Goal: Task Accomplishment & Management: Use online tool/utility

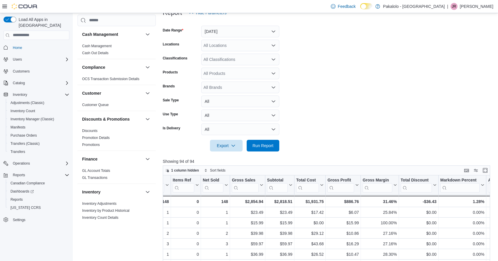
scroll to position [61, 0]
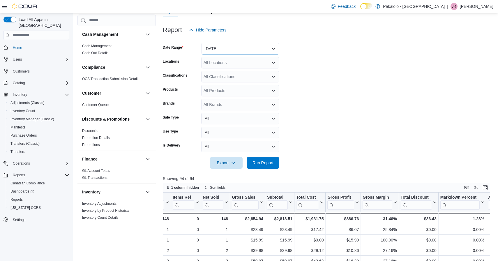
click at [238, 50] on button "[DATE]" at bounding box center [240, 49] width 78 height 12
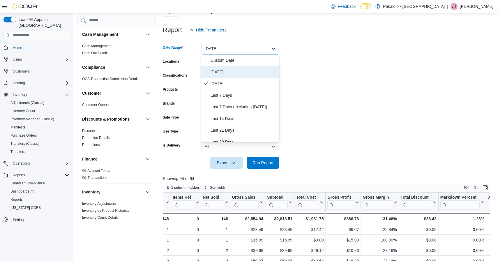
click at [234, 70] on span "[DATE]" at bounding box center [244, 72] width 66 height 7
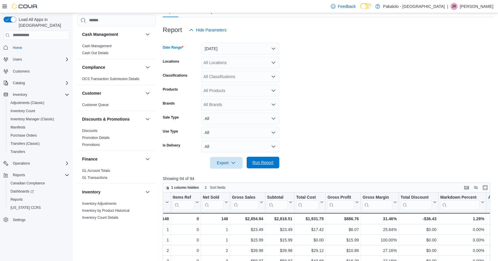
click at [261, 162] on span "Run Report" at bounding box center [263, 163] width 21 height 6
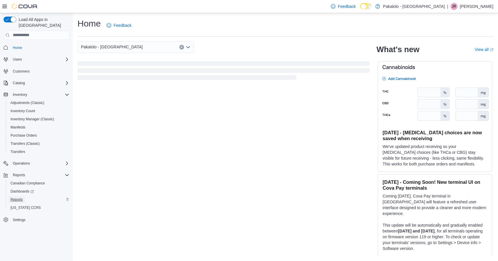
click at [15, 197] on span "Reports" at bounding box center [16, 199] width 12 height 5
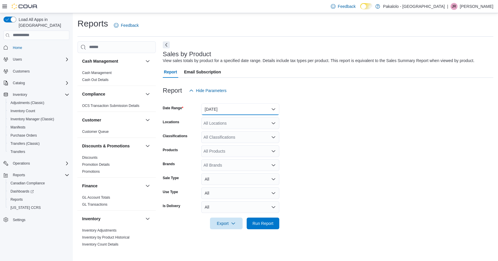
click at [247, 107] on button "[DATE]" at bounding box center [240, 109] width 78 height 12
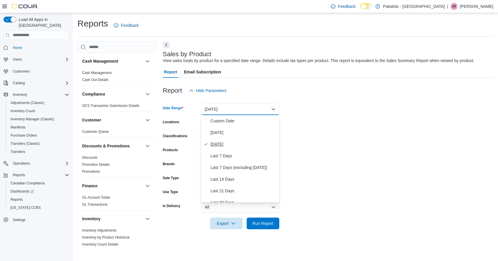
click at [246, 140] on button "[DATE]" at bounding box center [240, 144] width 78 height 12
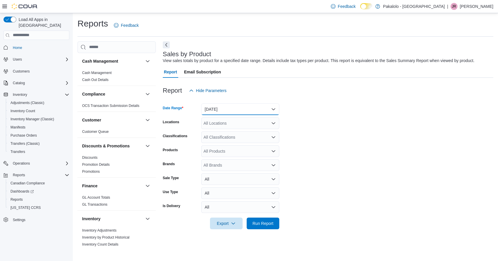
click at [247, 106] on button "[DATE]" at bounding box center [240, 109] width 78 height 12
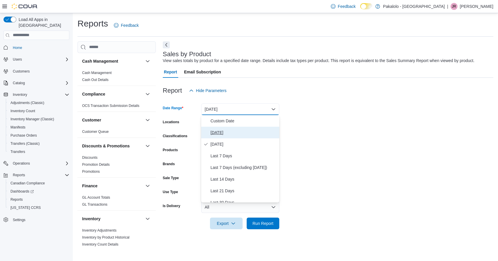
click at [242, 134] on span "[DATE]" at bounding box center [244, 132] width 66 height 7
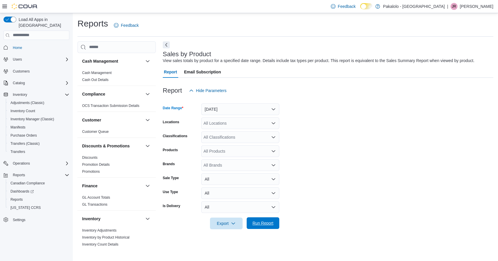
click at [263, 224] on span "Run Report" at bounding box center [263, 223] width 21 height 6
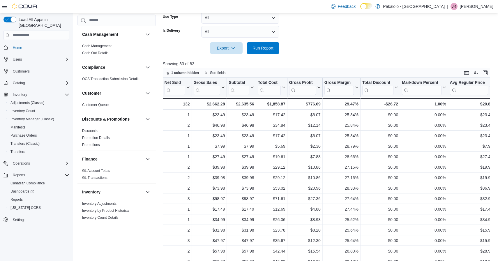
scroll to position [338, 0]
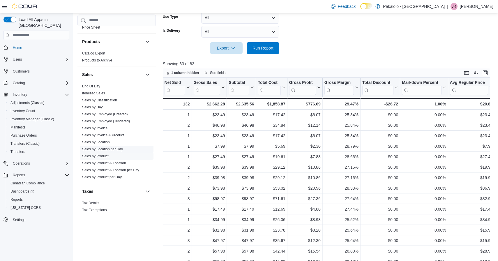
click at [108, 149] on link "Sales by Location per Day" at bounding box center [102, 149] width 41 height 4
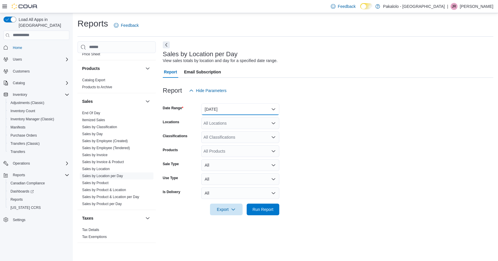
click at [237, 109] on button "[DATE]" at bounding box center [240, 109] width 78 height 12
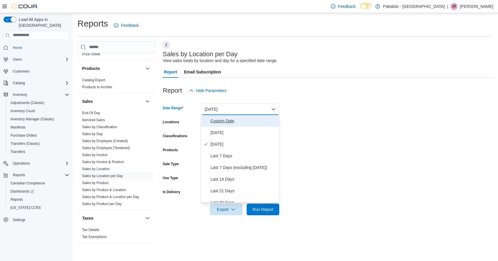
click at [230, 118] on span "Custom Date" at bounding box center [244, 120] width 66 height 7
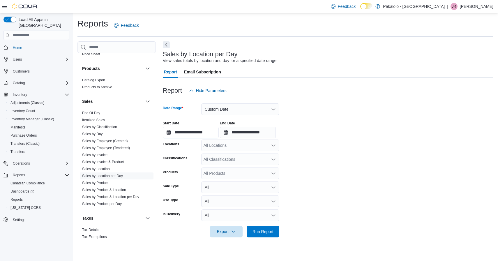
click at [211, 132] on input "**********" at bounding box center [191, 133] width 56 height 12
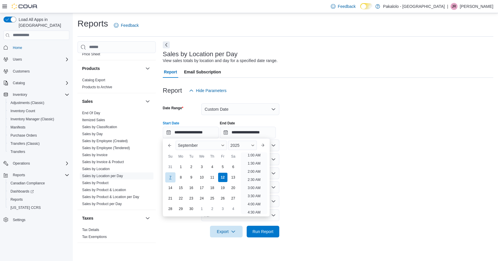
click at [171, 181] on div "7" at bounding box center [170, 177] width 10 height 10
type input "**********"
click at [259, 234] on span "Run Report" at bounding box center [263, 232] width 21 height 6
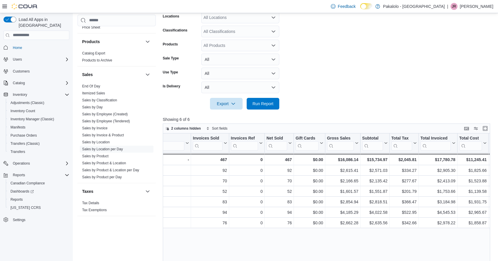
scroll to position [0, 96]
